Goal: Task Accomplishment & Management: Use online tool/utility

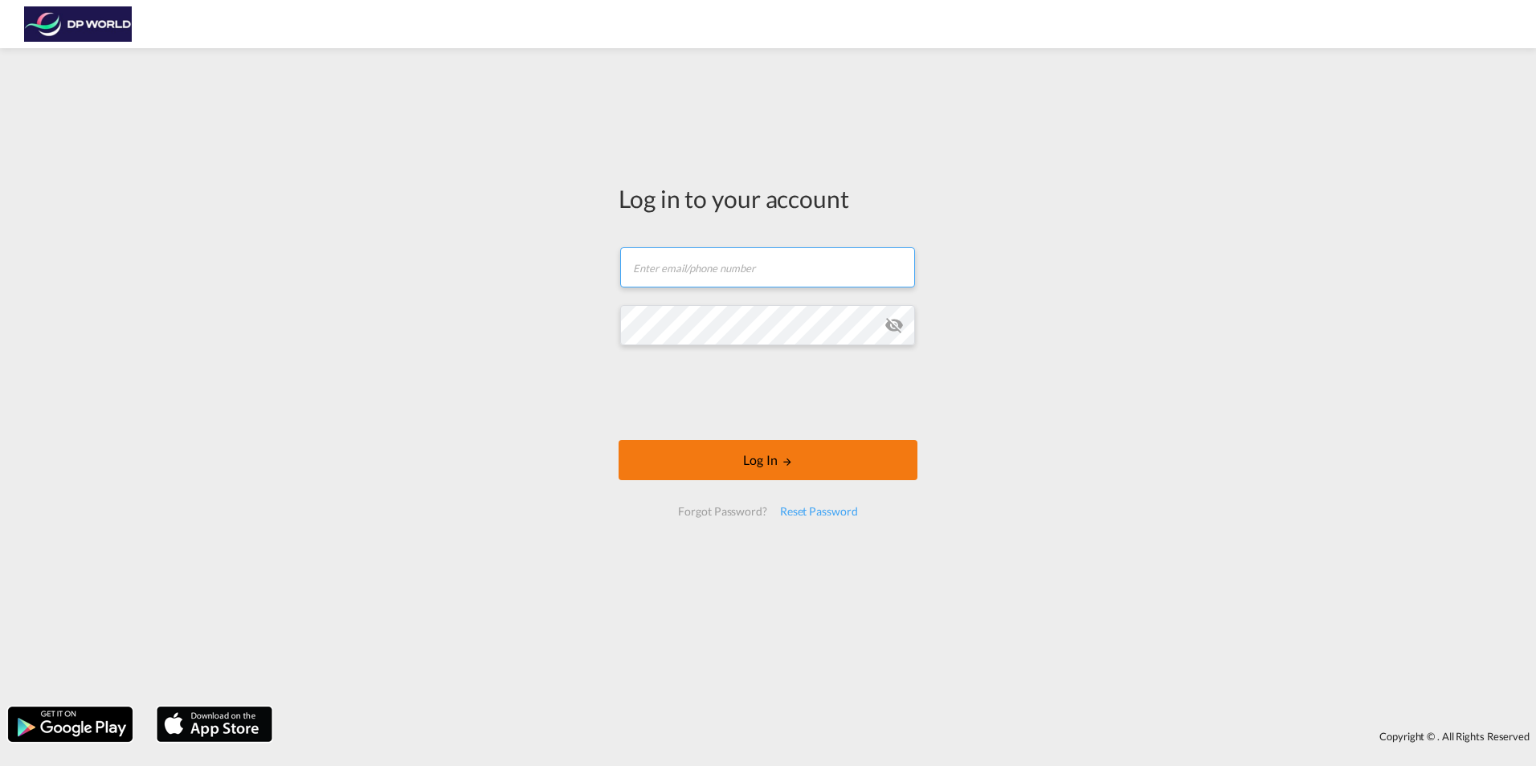
type input "[DOMAIN_NAME][EMAIL_ADDRESS][DOMAIN_NAME]"
drag, startPoint x: 766, startPoint y: 472, endPoint x: 686, endPoint y: 449, distance: 82.7
click at [765, 472] on button "Log In" at bounding box center [768, 460] width 299 height 40
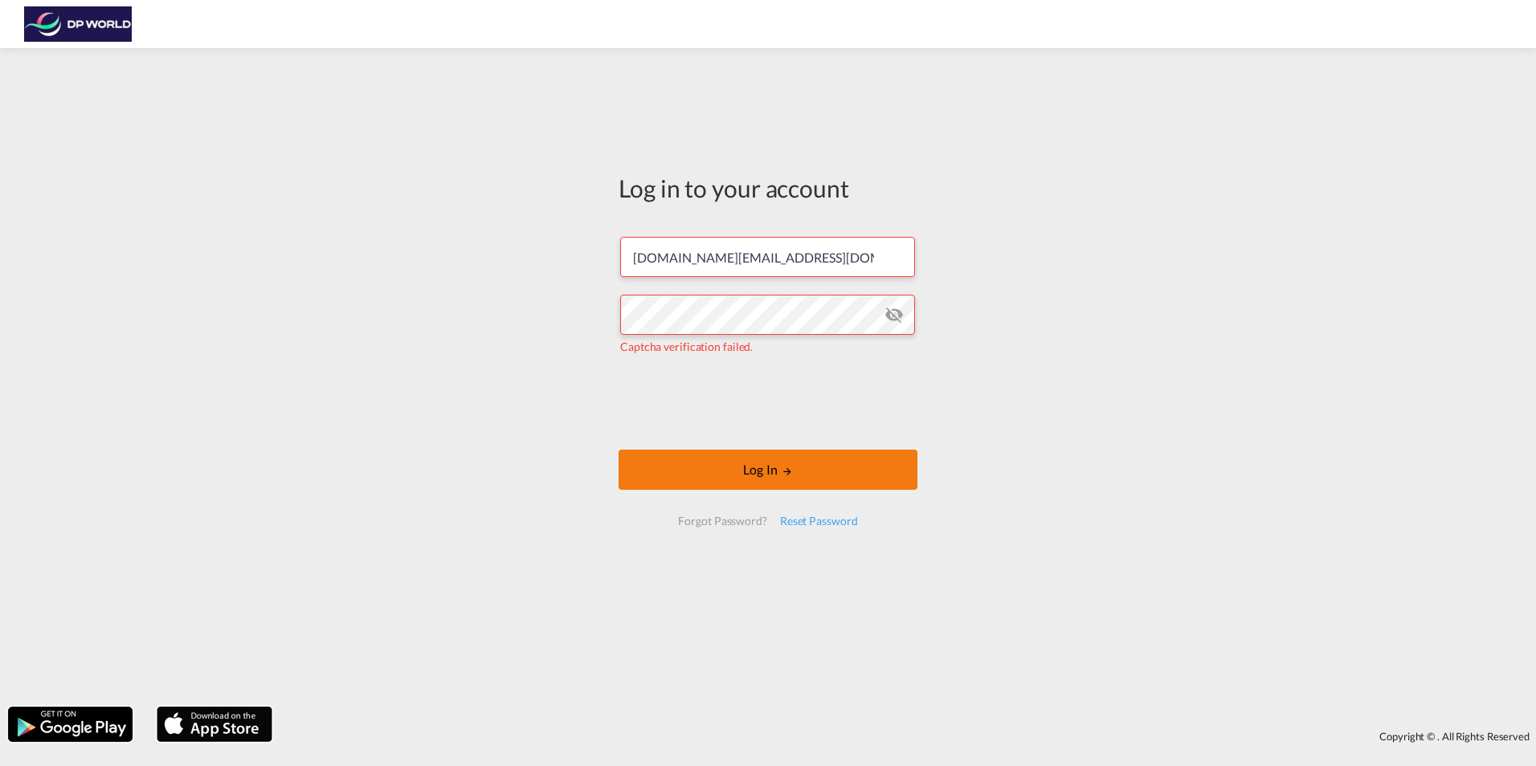
click at [754, 470] on button "Log In" at bounding box center [768, 470] width 299 height 40
click at [735, 465] on button "Log In" at bounding box center [768, 470] width 299 height 40
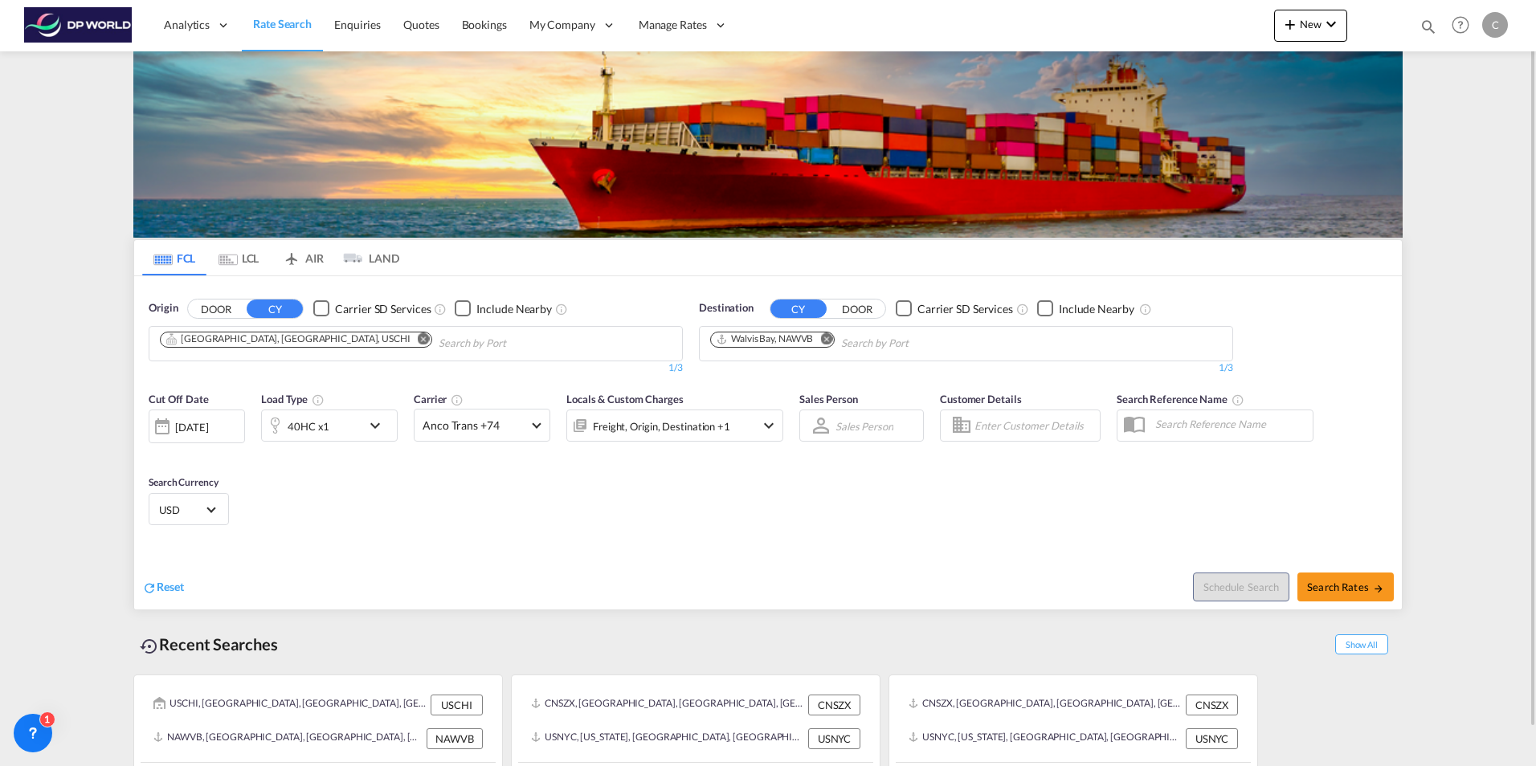
click at [418, 341] on md-icon "Remove" at bounding box center [424, 339] width 12 height 12
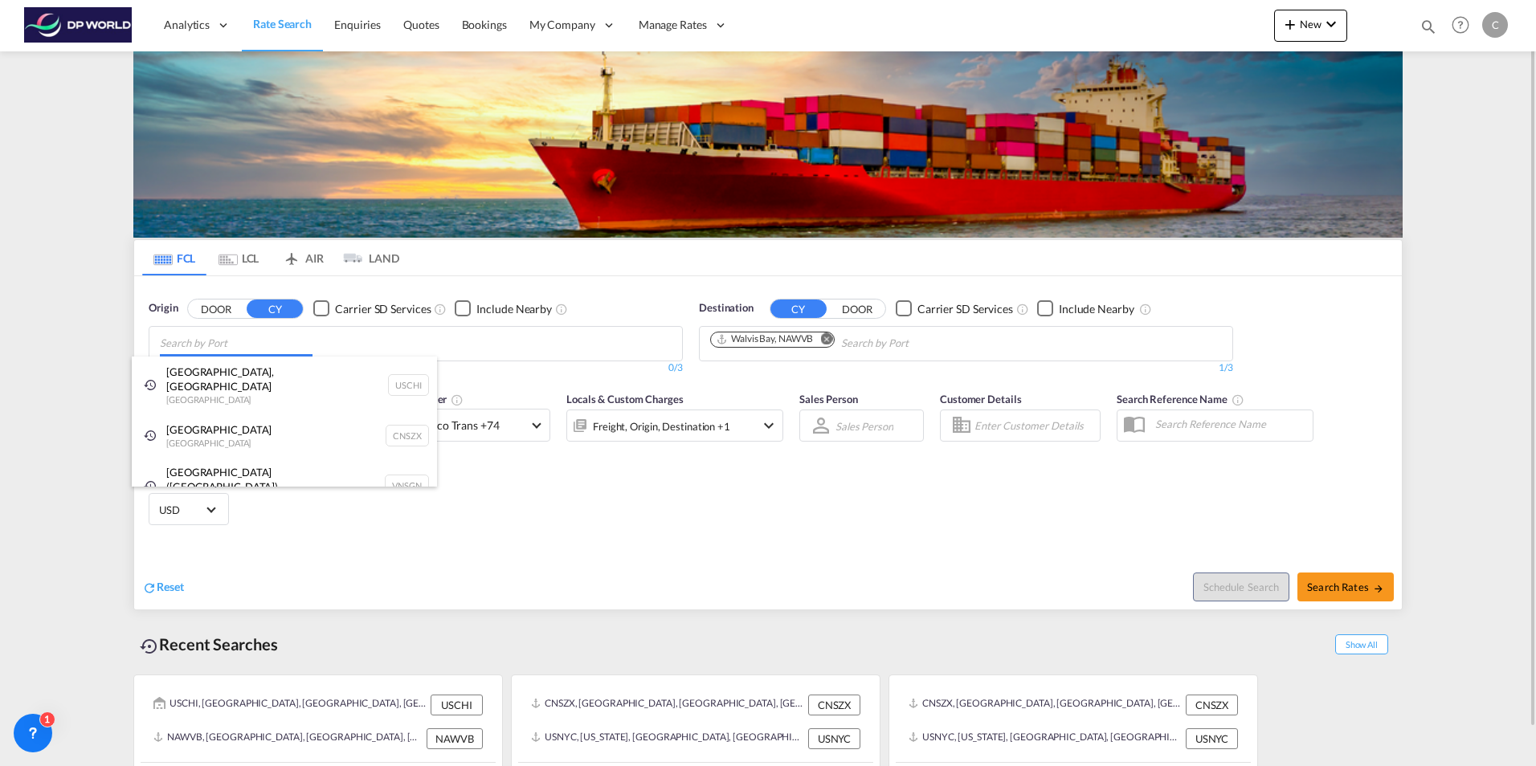
click at [174, 343] on body "Analytics Reports Dashboard Rate Search Enquiries Quotes Bookings" at bounding box center [768, 383] width 1536 height 766
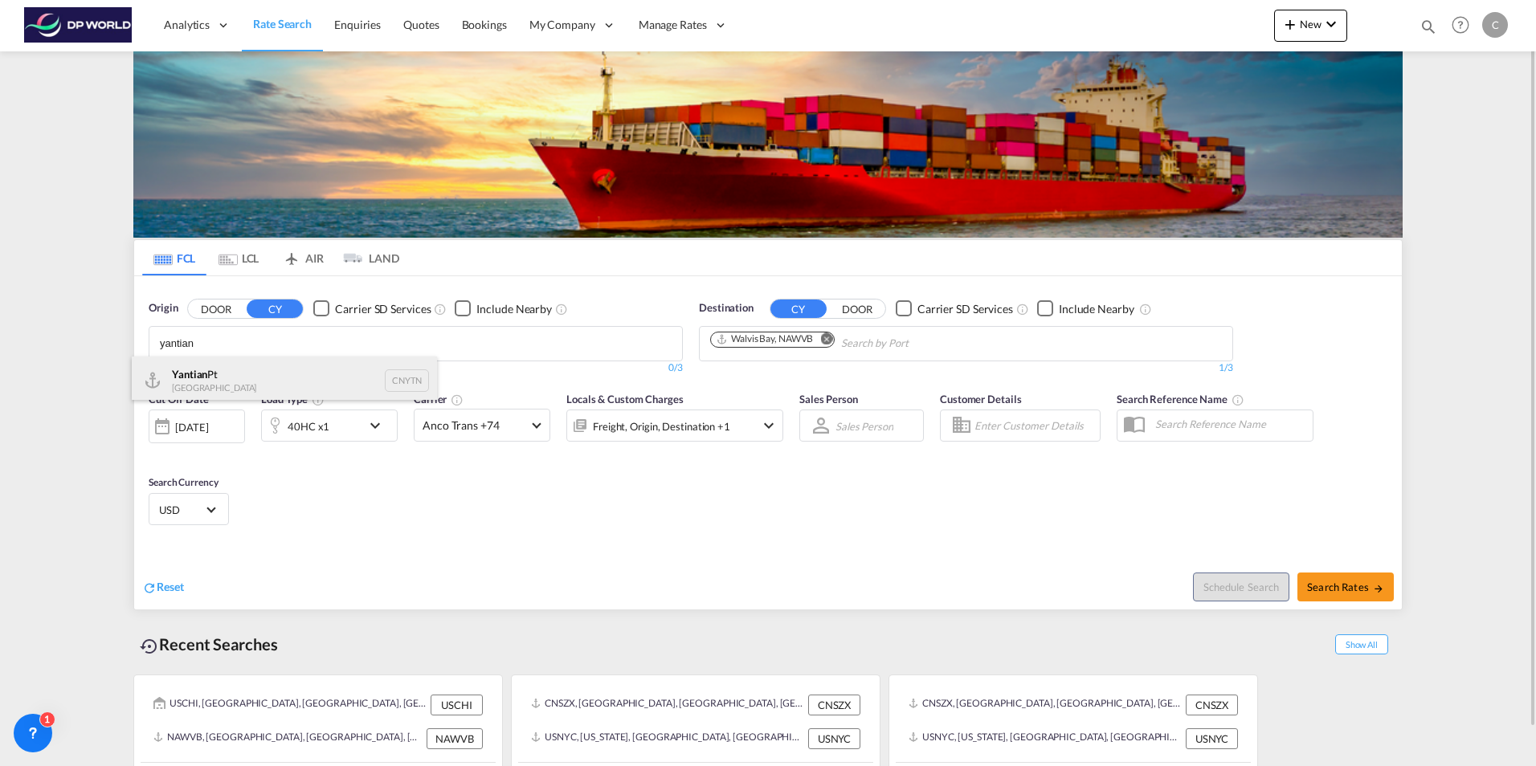
type input "yantian"
click at [247, 377] on div "Yantian Pt China CNYTN" at bounding box center [284, 381] width 305 height 48
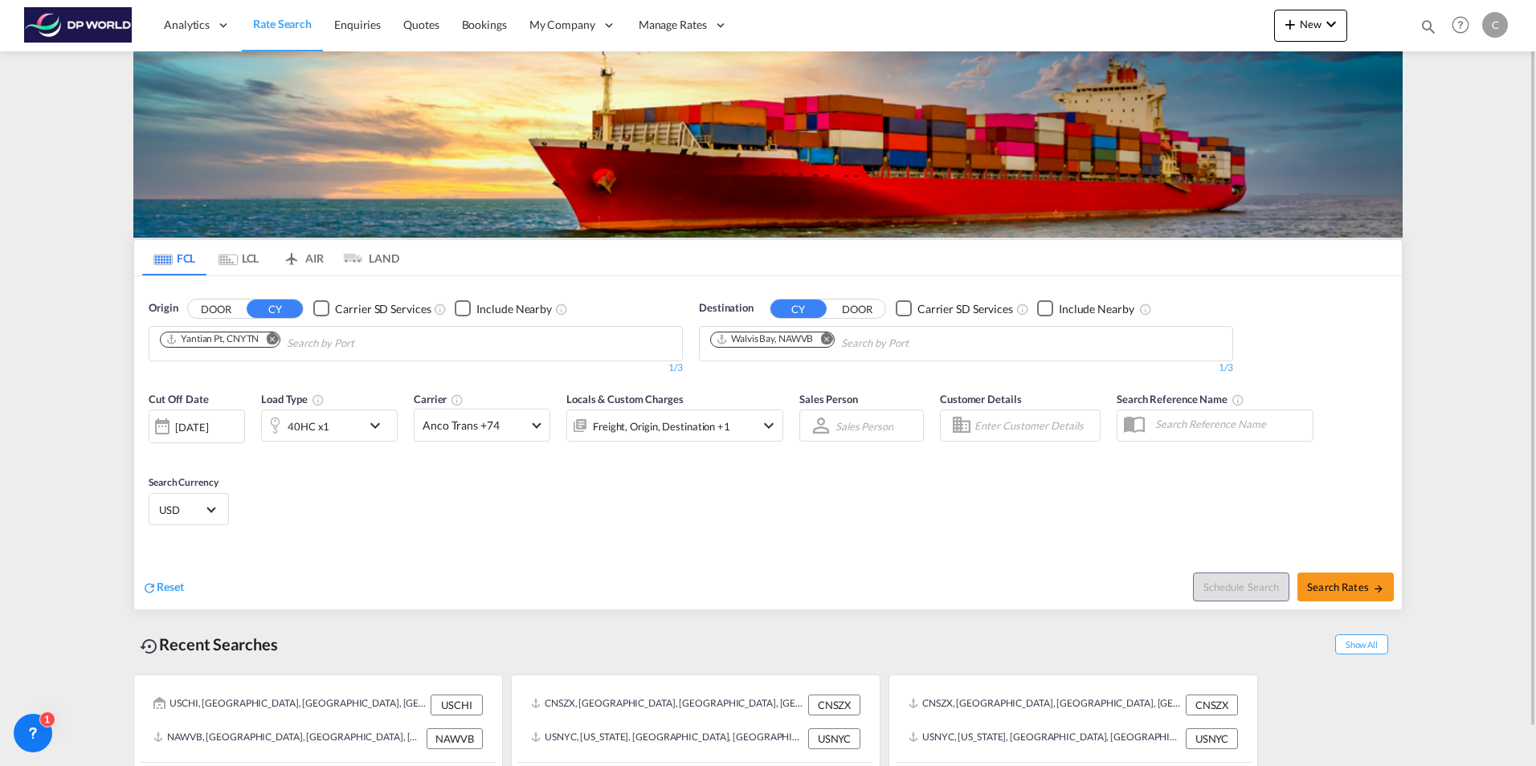
click at [828, 339] on md-icon "Remove" at bounding box center [826, 339] width 12 height 12
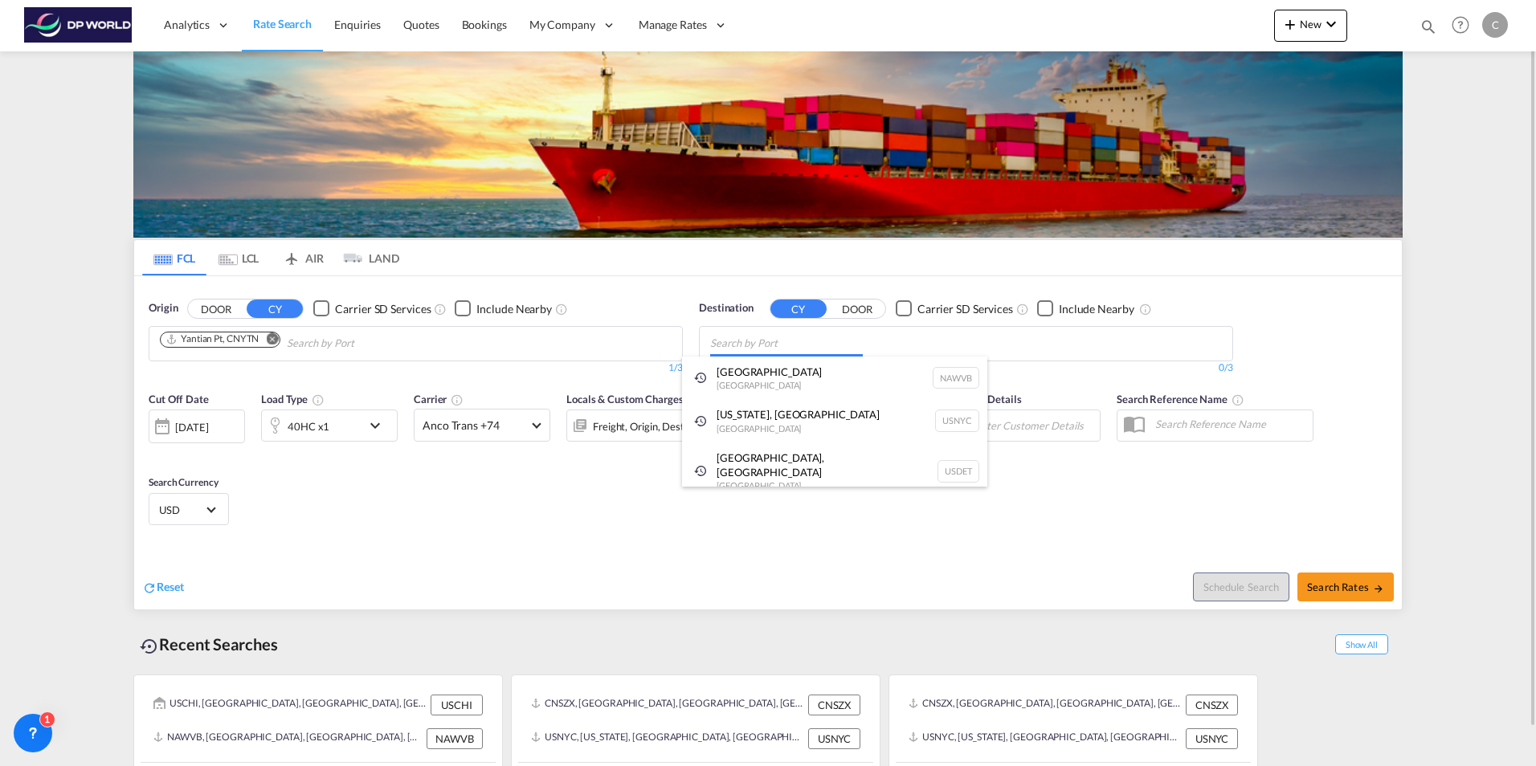
click at [730, 341] on body "Analytics Reports Dashboard Rate Search Enquiries Quotes Bookings" at bounding box center [768, 383] width 1536 height 766
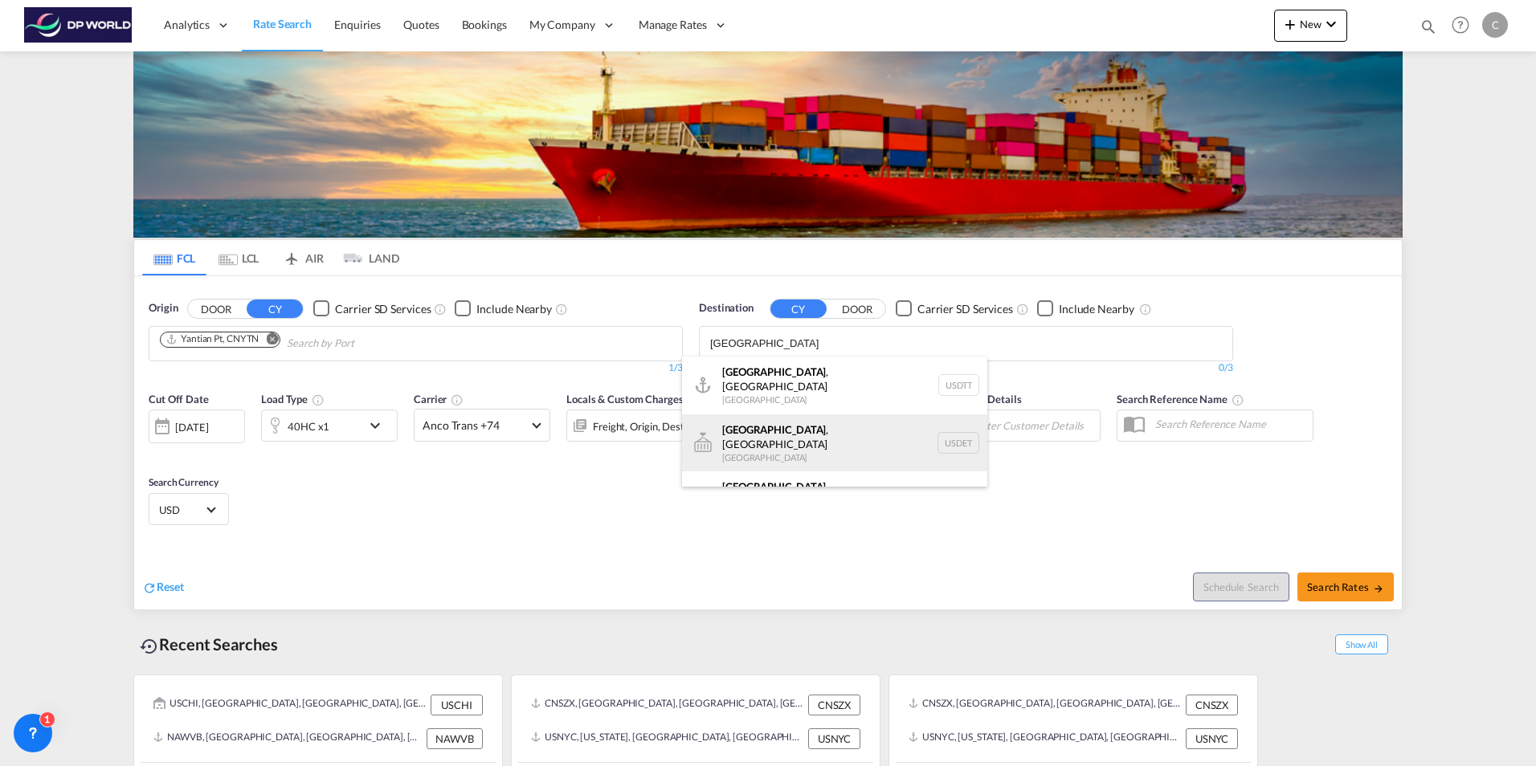
type input "[GEOGRAPHIC_DATA]"
click at [772, 433] on div "[GEOGRAPHIC_DATA] , [GEOGRAPHIC_DATA] [GEOGRAPHIC_DATA] USDET" at bounding box center [834, 444] width 305 height 58
